Goal: Transaction & Acquisition: Purchase product/service

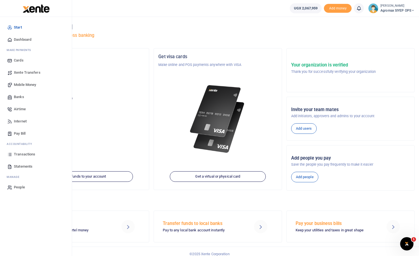
click at [22, 83] on span "Mobile Money" at bounding box center [25, 85] width 22 height 6
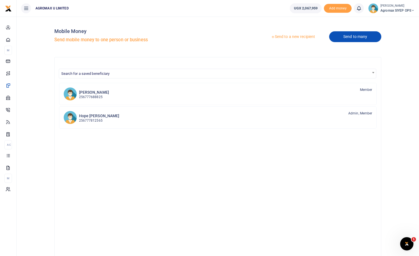
click at [338, 38] on link "Send to many" at bounding box center [355, 36] width 52 height 11
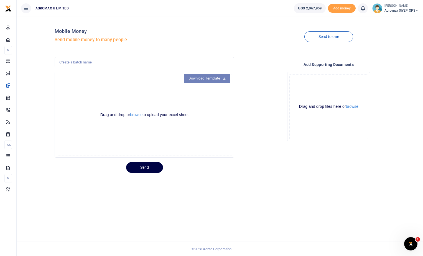
click at [213, 78] on link "Download Template" at bounding box center [207, 78] width 47 height 9
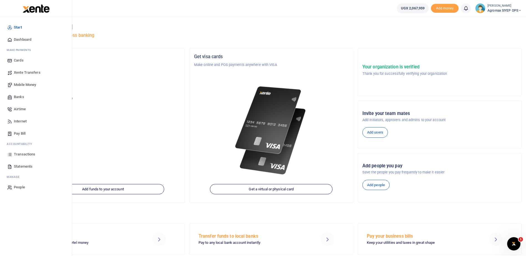
click at [30, 156] on span "Transactions" at bounding box center [24, 155] width 21 height 6
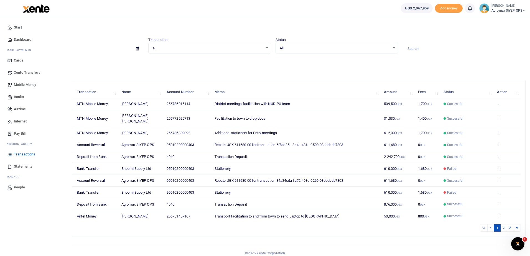
click at [9, 83] on icon at bounding box center [9, 84] width 5 height 5
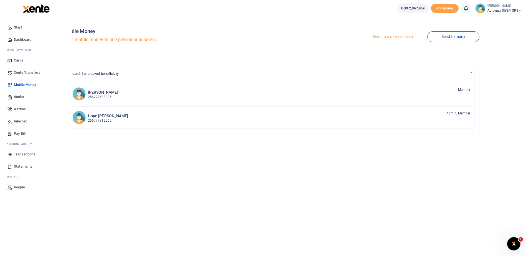
click at [22, 84] on span "Mobile Money" at bounding box center [25, 85] width 22 height 6
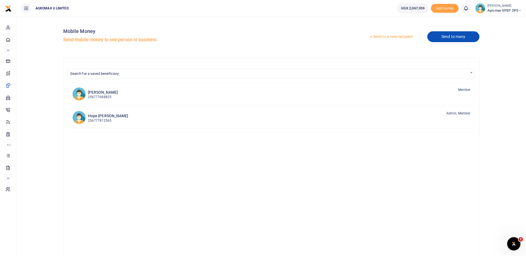
click at [444, 37] on link "Send to many" at bounding box center [453, 36] width 52 height 11
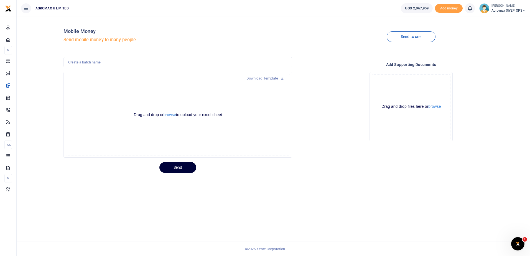
click at [178, 169] on button "Send" at bounding box center [177, 167] width 37 height 11
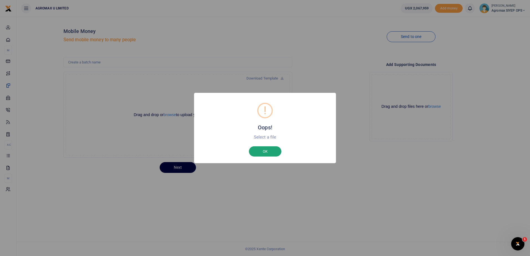
click at [267, 153] on button "OK" at bounding box center [265, 151] width 32 height 11
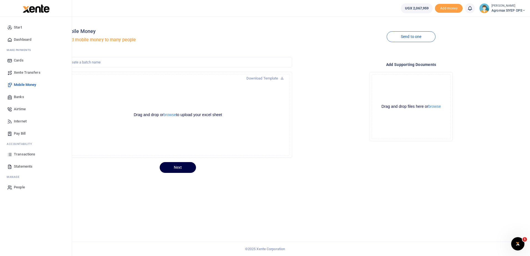
click at [24, 86] on span "Mobile Money" at bounding box center [25, 85] width 22 height 6
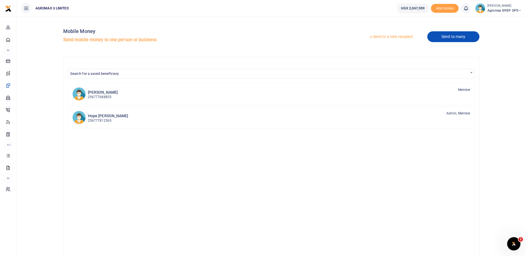
click at [448, 37] on link "Send to many" at bounding box center [453, 36] width 52 height 11
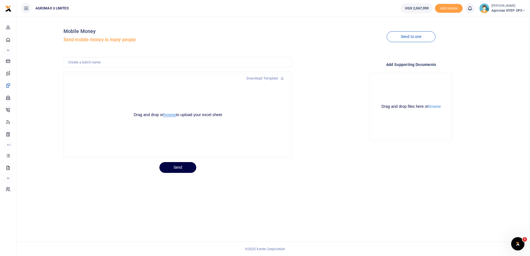
click at [170, 114] on button "browse" at bounding box center [170, 115] width 12 height 4
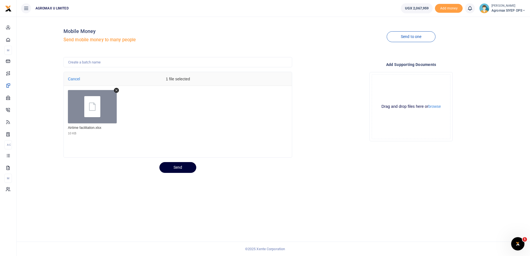
click at [180, 168] on button "Send" at bounding box center [177, 167] width 37 height 11
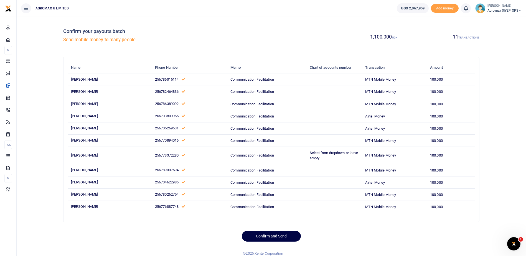
scroll to position [4, 0]
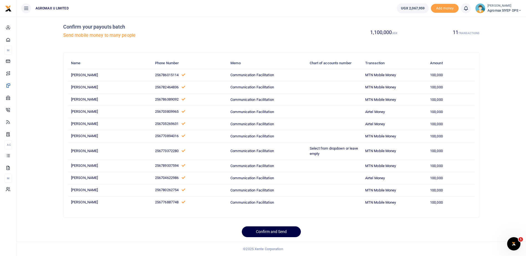
click at [346, 152] on td "Select from dropdown or leave empty" at bounding box center [333, 150] width 55 height 17
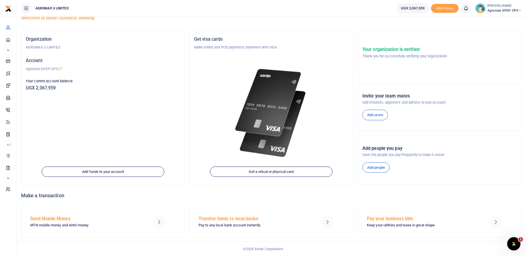
scroll to position [18, 0]
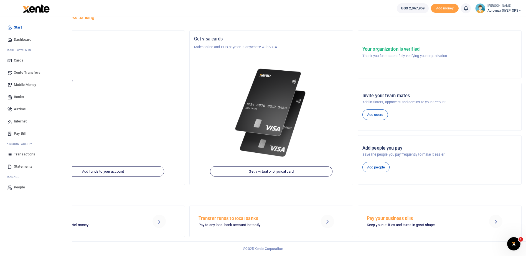
click at [25, 84] on span "Mobile Money" at bounding box center [25, 85] width 22 height 6
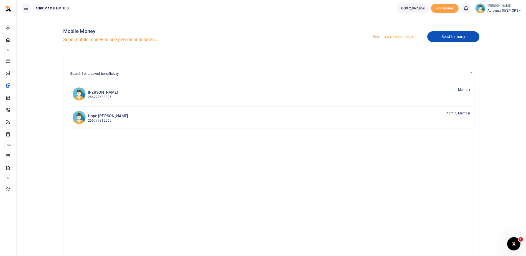
click at [436, 34] on link "Send to many" at bounding box center [453, 36] width 52 height 11
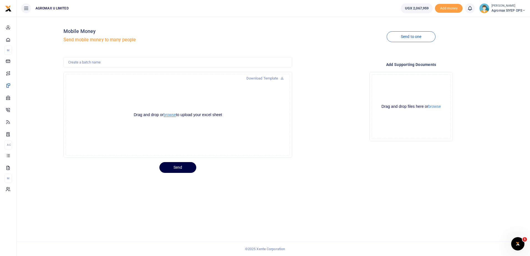
click at [169, 114] on button "browse" at bounding box center [170, 115] width 12 height 4
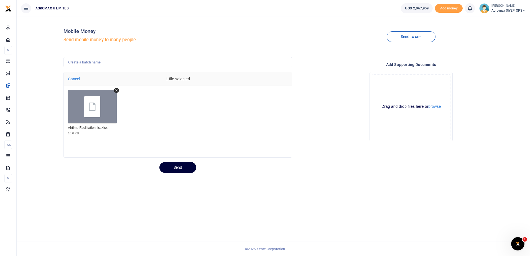
click at [175, 169] on button "Send" at bounding box center [177, 167] width 37 height 11
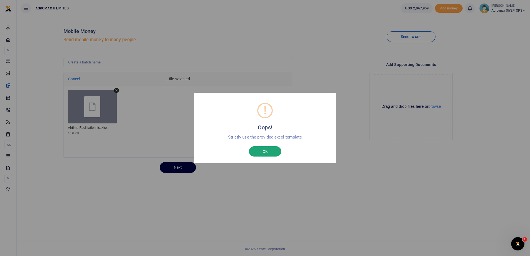
click at [262, 150] on button "OK" at bounding box center [265, 151] width 32 height 11
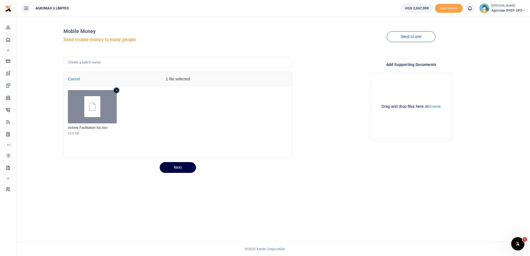
click at [116, 91] on icon "Remove file" at bounding box center [116, 90] width 5 height 5
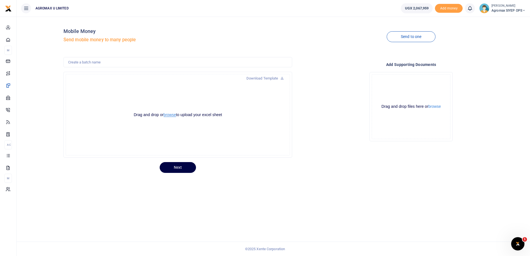
click at [171, 114] on button "browse" at bounding box center [170, 115] width 12 height 4
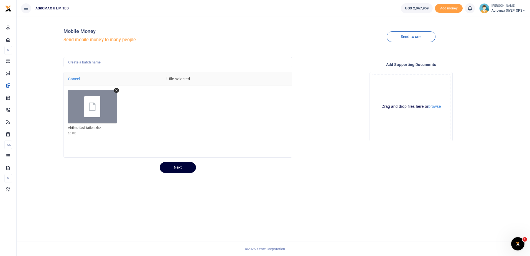
click at [185, 165] on button "Next" at bounding box center [178, 167] width 36 height 11
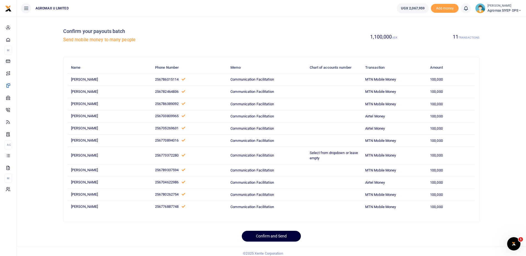
click at [269, 237] on button "Confirm and Send" at bounding box center [271, 236] width 59 height 11
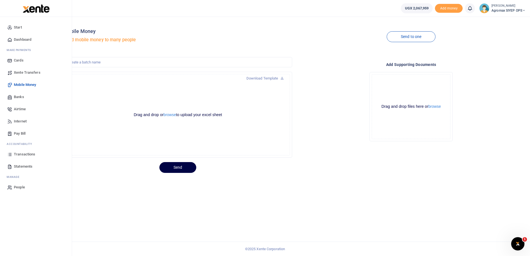
click at [22, 154] on span "Transactions" at bounding box center [24, 155] width 21 height 6
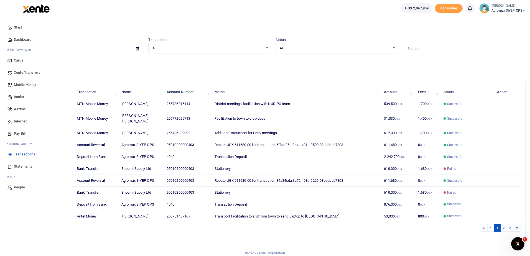
click at [24, 154] on span "Transactions" at bounding box center [24, 155] width 21 height 6
click at [23, 37] on span "Dashboard" at bounding box center [22, 40] width 17 height 6
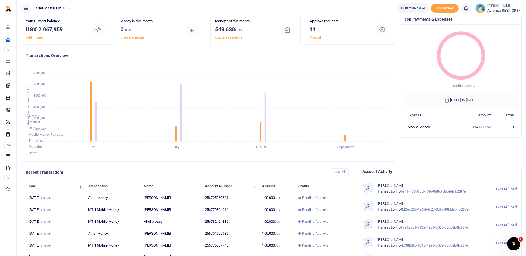
scroll to position [55, 0]
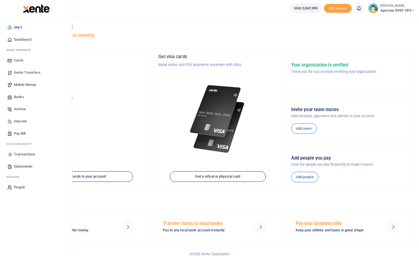
click at [25, 155] on span "Transactions" at bounding box center [24, 155] width 21 height 6
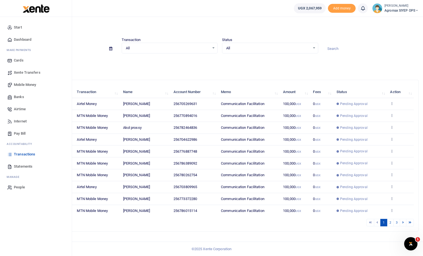
click at [20, 84] on span "Mobile Money" at bounding box center [25, 85] width 22 height 6
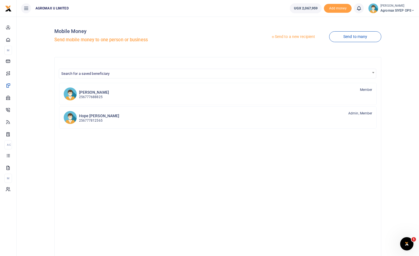
click at [294, 37] on link "Send to a new recipient" at bounding box center [293, 37] width 72 height 10
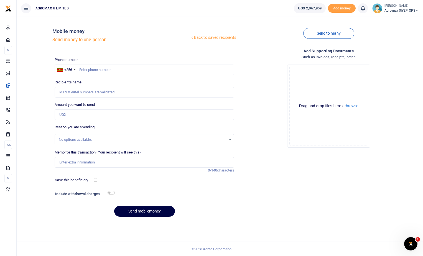
click at [110, 69] on div at bounding box center [211, 128] width 423 height 256
click at [108, 71] on input "text" at bounding box center [145, 70] width 180 height 11
type input "0782464836"
type input "[PERSON_NAME]"
type input "0782464836"
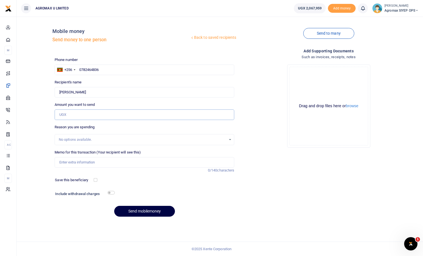
click at [87, 114] on input "Amount you want to send" at bounding box center [145, 114] width 180 height 11
type input "950,000"
click at [90, 164] on input "Memo for this transaction (Your recipient will see this)" at bounding box center [145, 162] width 180 height 11
type input "Office items for Karamoja"
click at [147, 213] on button "Send mobilemoney" at bounding box center [144, 211] width 61 height 11
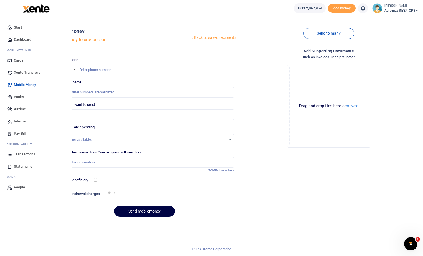
click at [17, 156] on span "Transactions" at bounding box center [24, 155] width 21 height 6
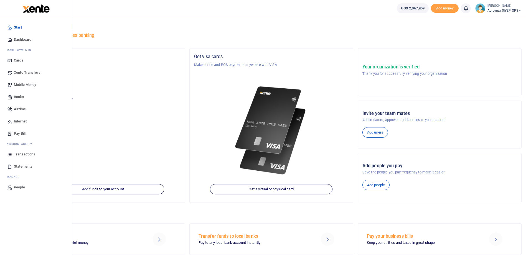
click at [23, 154] on span "Transactions" at bounding box center [24, 155] width 21 height 6
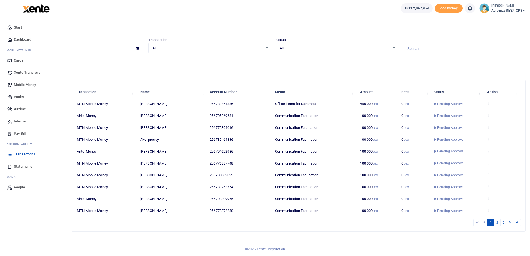
click at [25, 154] on span "Transactions" at bounding box center [24, 155] width 21 height 6
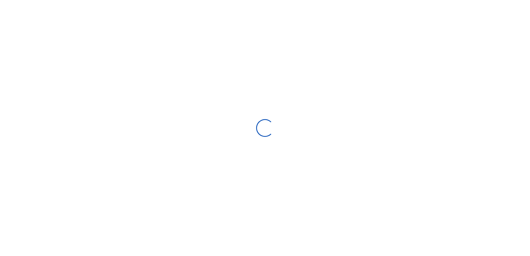
type input "[DATE] - [DATE]"
select select
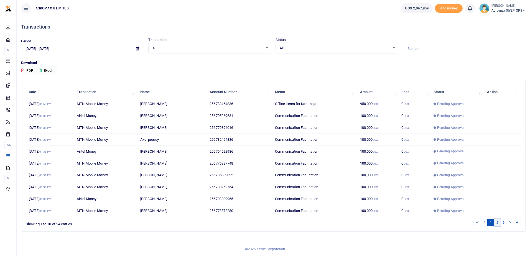
click at [497, 224] on link "2" at bounding box center [497, 222] width 7 height 7
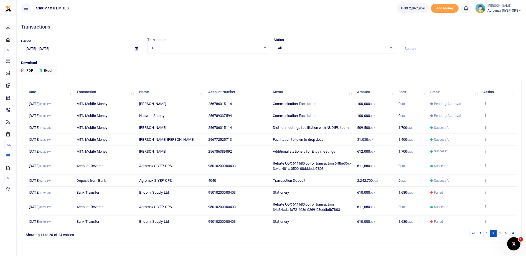
click at [485, 167] on icon at bounding box center [485, 166] width 4 height 4
click at [480, 234] on icon at bounding box center [480, 233] width 2 height 3
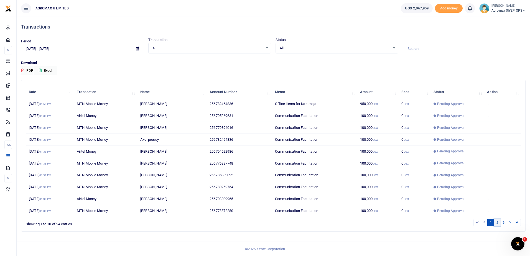
click at [497, 223] on link "2" at bounding box center [497, 222] width 7 height 7
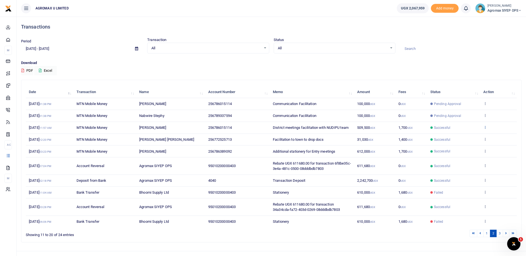
click at [484, 128] on icon at bounding box center [485, 127] width 4 height 4
click at [460, 137] on link "View details" at bounding box center [465, 137] width 44 height 8
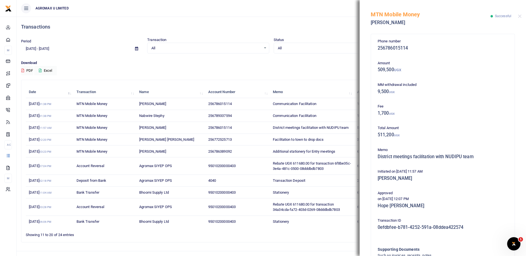
drag, startPoint x: 371, startPoint y: 13, endPoint x: 474, endPoint y: 227, distance: 237.0
click at [474, 227] on div "MTN Mobile Money [PERSON_NAME] Successful Phone number 256786015114 Amount 509,…" at bounding box center [442, 128] width 166 height 256
